Goal: Information Seeking & Learning: Learn about a topic

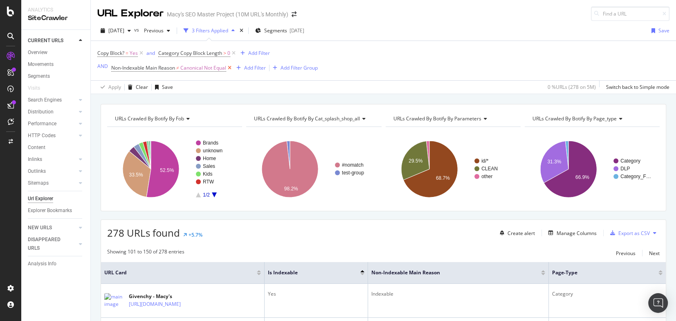
click at [230, 68] on icon at bounding box center [229, 68] width 7 height 8
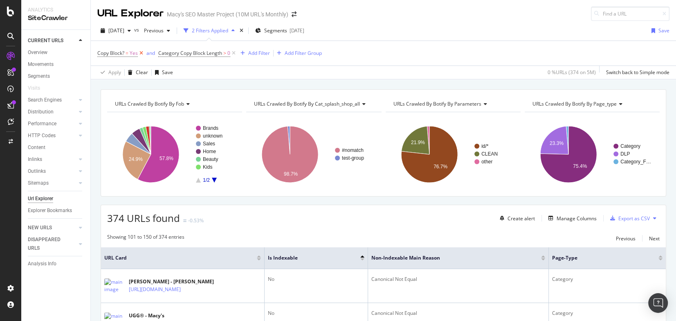
click at [138, 52] on icon at bounding box center [141, 53] width 7 height 8
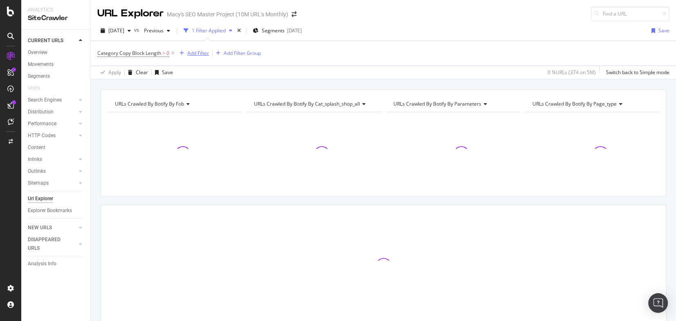
click at [198, 53] on div "Add Filter" at bounding box center [198, 52] width 22 height 7
click at [171, 52] on icon at bounding box center [172, 53] width 7 height 8
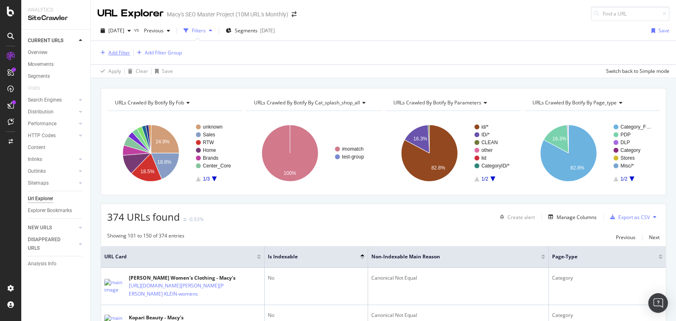
click at [122, 52] on div "Add Filter" at bounding box center [119, 52] width 22 height 7
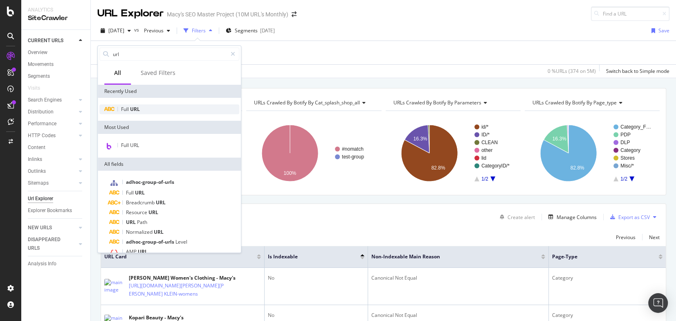
type input "url"
click at [128, 111] on div "Full URL" at bounding box center [169, 109] width 140 height 10
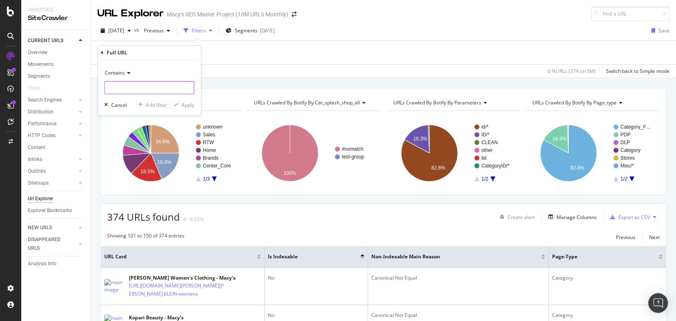
click at [125, 83] on input "text" at bounding box center [149, 87] width 89 height 13
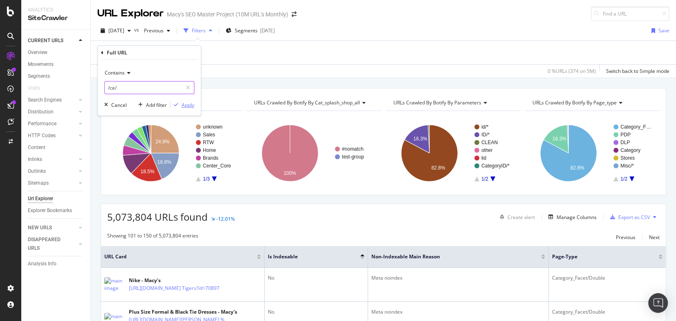
type input "/ce/"
click at [183, 105] on div "Apply" at bounding box center [188, 104] width 13 height 7
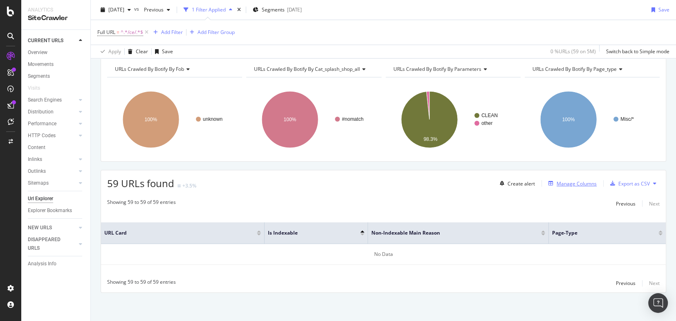
scroll to position [35, 0]
click at [626, 283] on div "Previous" at bounding box center [626, 282] width 20 height 7
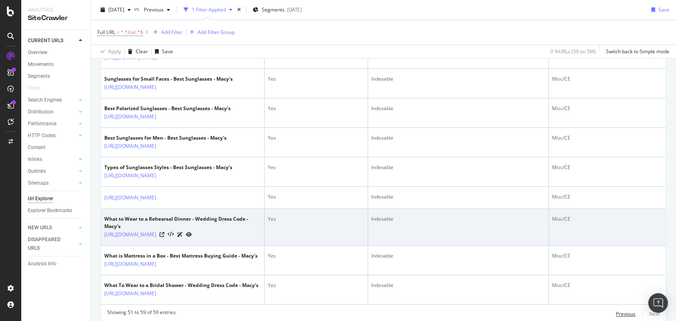
scroll to position [330, 0]
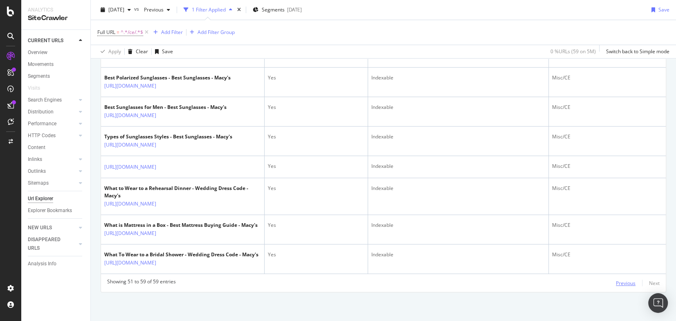
click at [619, 283] on div "Previous" at bounding box center [626, 282] width 20 height 7
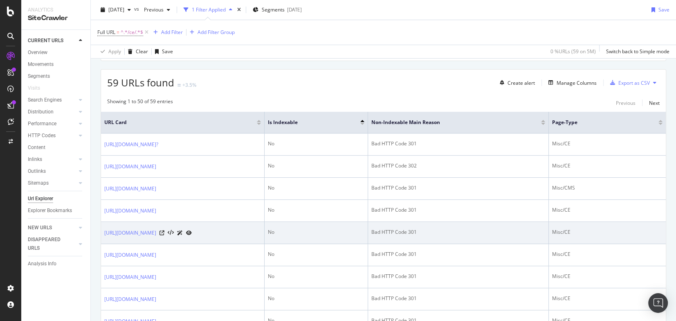
scroll to position [140, 0]
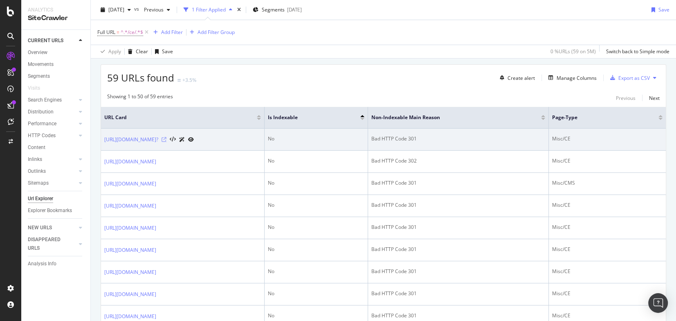
click at [166, 138] on icon at bounding box center [164, 139] width 5 height 5
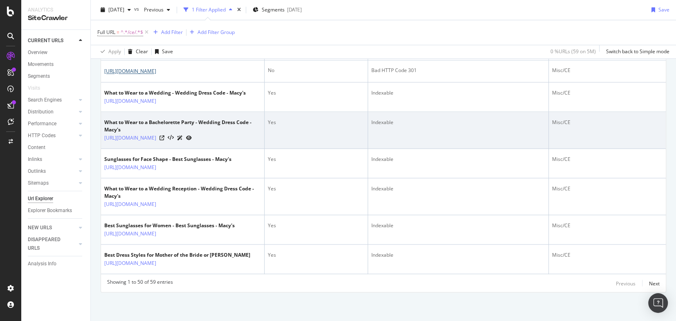
scroll to position [1436, 0]
click at [164, 140] on icon at bounding box center [162, 137] width 5 height 5
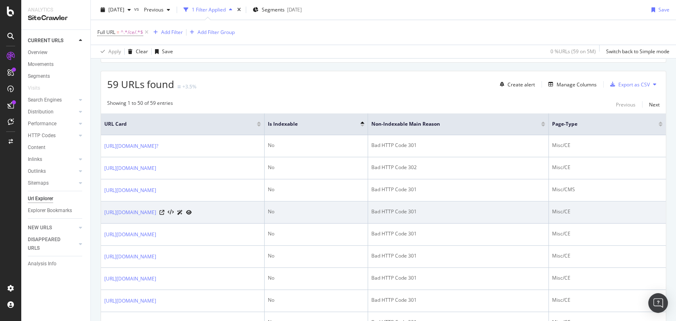
scroll to position [118, 0]
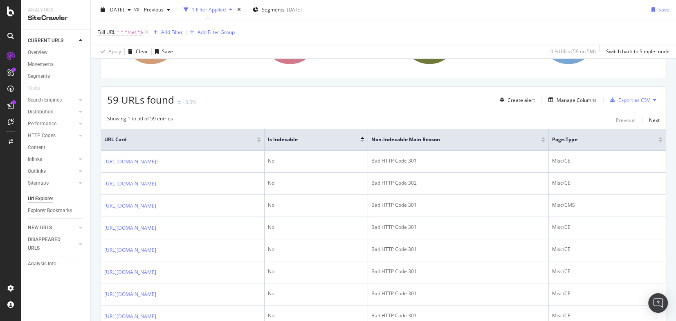
click at [659, 140] on div at bounding box center [661, 141] width 4 height 2
